Goal: Ask a question

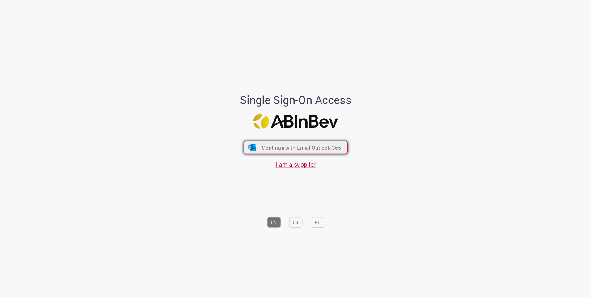
click at [300, 148] on span "Continue with Email Outlook 365" at bounding box center [301, 147] width 79 height 7
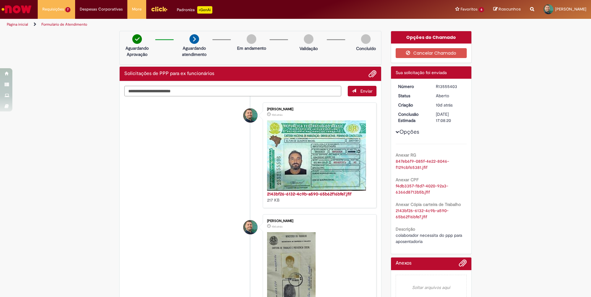
click at [202, 90] on textarea "Digite sua mensagem aqui..." at bounding box center [232, 91] width 217 height 11
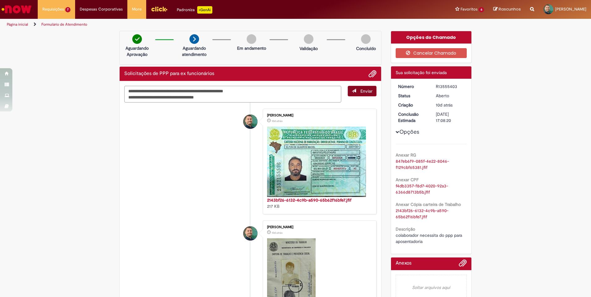
type textarea "**********"
click at [362, 93] on span "Enviar" at bounding box center [366, 91] width 12 height 6
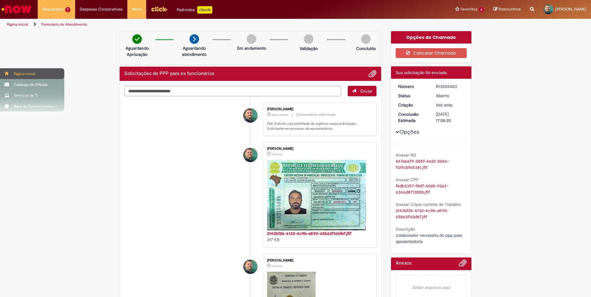
click at [10, 72] on div "Página inicial" at bounding box center [32, 73] width 64 height 11
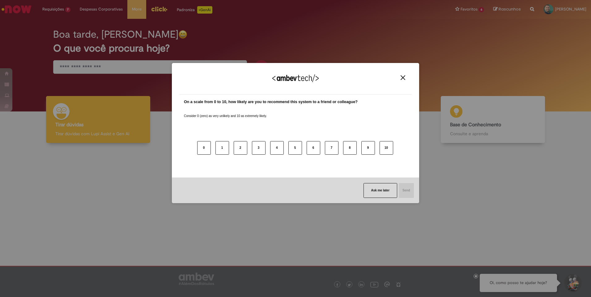
click at [405, 80] on button "Close" at bounding box center [403, 77] width 8 height 5
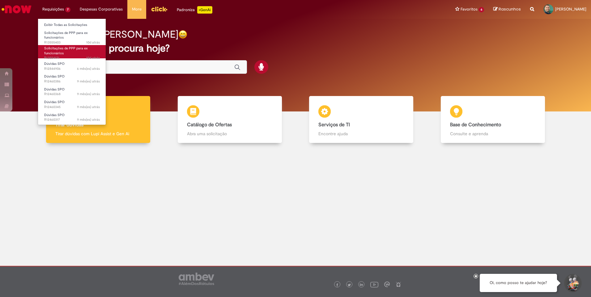
click at [60, 46] on span "Solicitações de PPP para ex funcionários" at bounding box center [66, 51] width 44 height 10
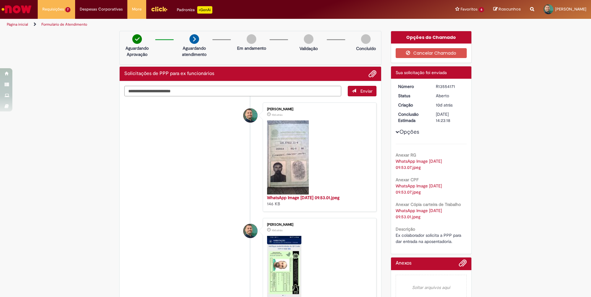
click at [166, 95] on textarea "Digite sua mensagem aqui..." at bounding box center [232, 91] width 217 height 11
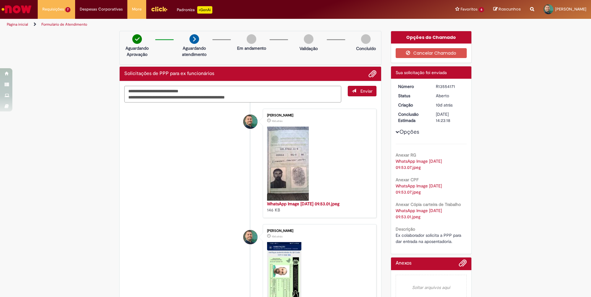
type textarea "**********"
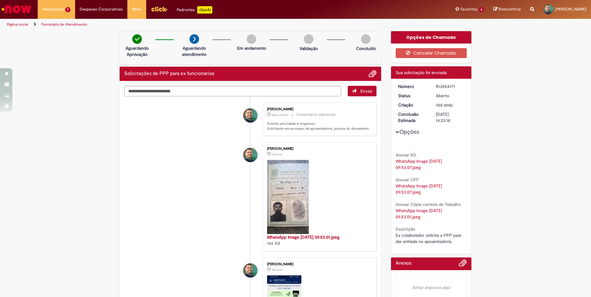
click at [358, 95] on button "Enviar" at bounding box center [362, 91] width 29 height 11
click at [15, 223] on div "Verificar Código de Barras Aguardando Aprovação Aguardando atendimento Em andam…" at bounding box center [295, 294] width 591 height 527
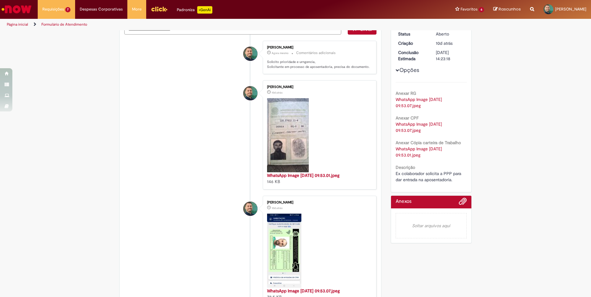
click at [275, 234] on img "Histórico de tíquete" at bounding box center [284, 251] width 34 height 74
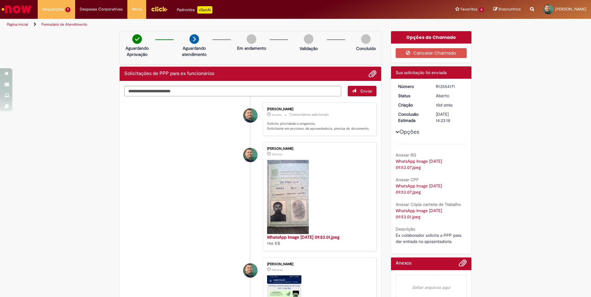
drag, startPoint x: 12, startPoint y: 176, endPoint x: 19, endPoint y: 130, distance: 46.6
click at [12, 176] on div "Verificar Código de Barras Aguardando Aprovação Aguardando atendimento Em andam…" at bounding box center [295, 294] width 591 height 527
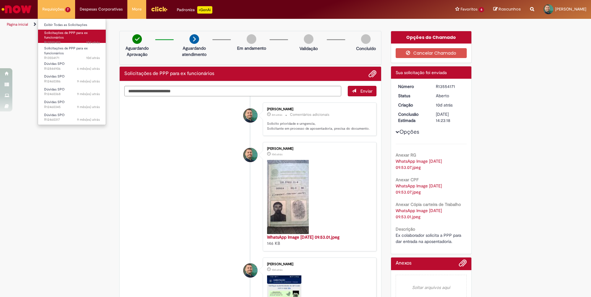
click at [65, 40] on span "10d atrás 10 dias atrás R13555403" at bounding box center [72, 42] width 56 height 5
click at [65, 38] on link "Solicitações de PPP para ex funcionários 10d atrás 10 dias atrás R13555403" at bounding box center [72, 36] width 68 height 13
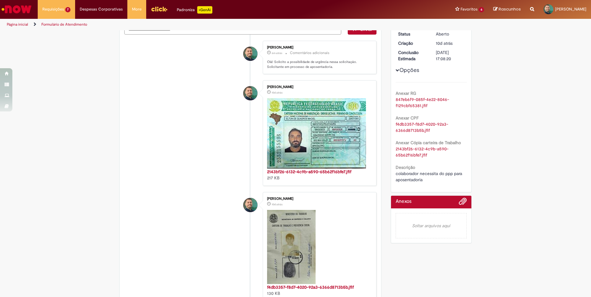
scroll to position [31, 0]
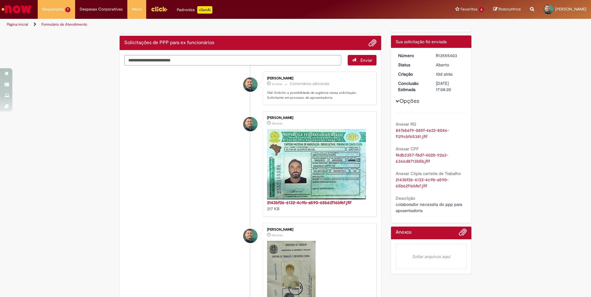
click at [49, 118] on div "Verificar Código de Barras Aguardando Aprovação Aguardando atendimento Em andam…" at bounding box center [295, 261] width 591 height 523
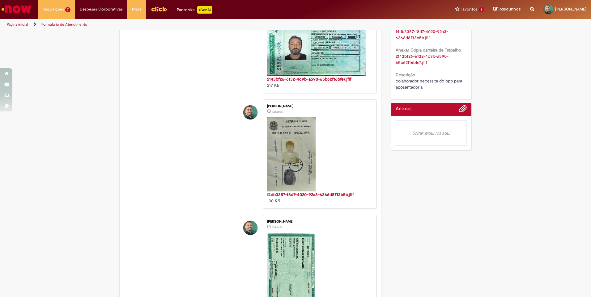
scroll to position [0, 0]
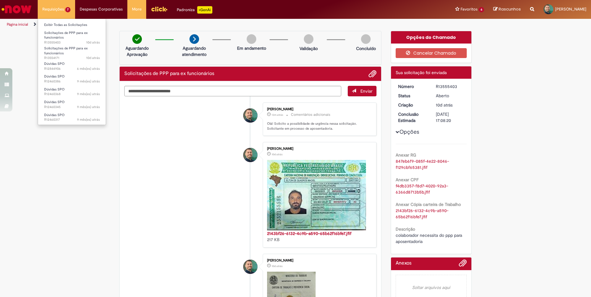
click at [59, 2] on li "Requisições 7 Exibir Todas as Solicitações Solicitações de PPP para ex funcioná…" at bounding box center [56, 9] width 37 height 19
